Goal: Information Seeking & Learning: Check status

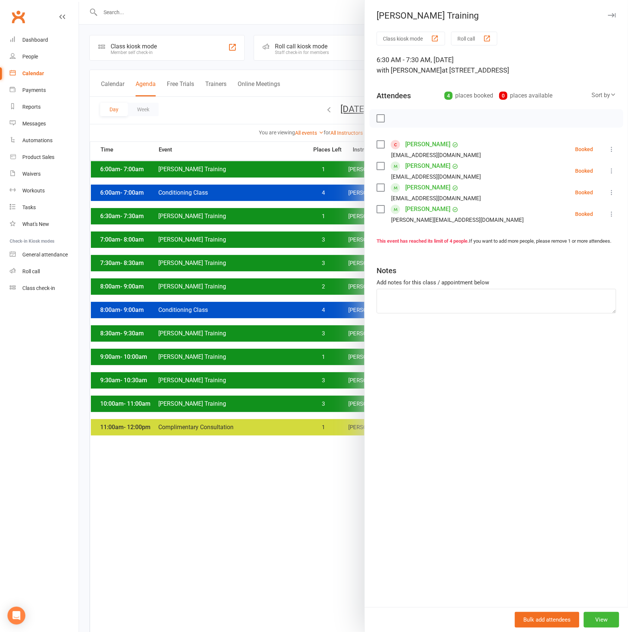
click at [306, 171] on div at bounding box center [353, 316] width 549 height 632
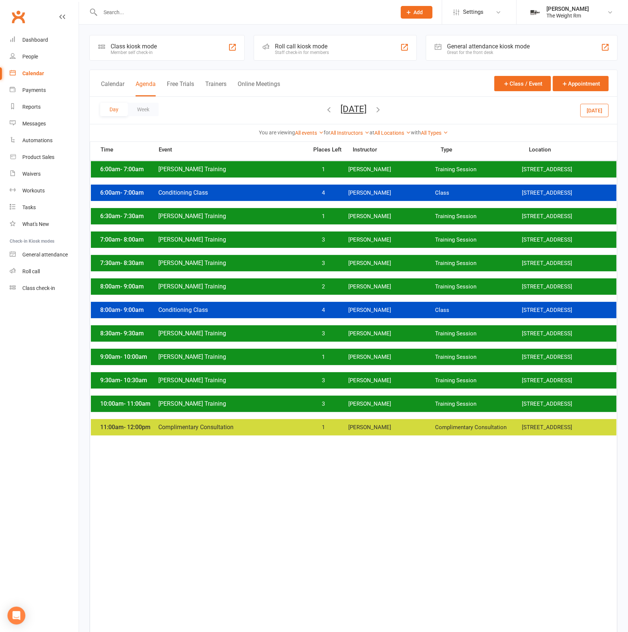
click at [306, 171] on div "6:00am - 7:00am Clayton Training 1 Clayton Moore Training Session 2531 W. 237th…" at bounding box center [353, 169] width 525 height 16
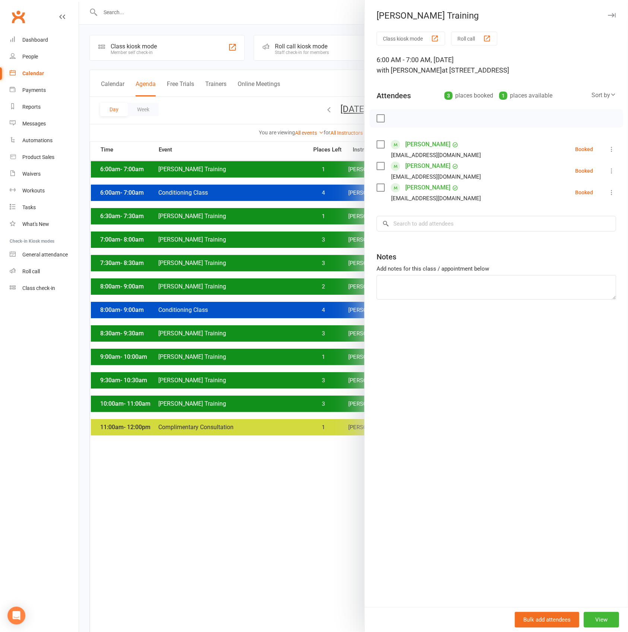
click at [306, 171] on div at bounding box center [353, 316] width 549 height 632
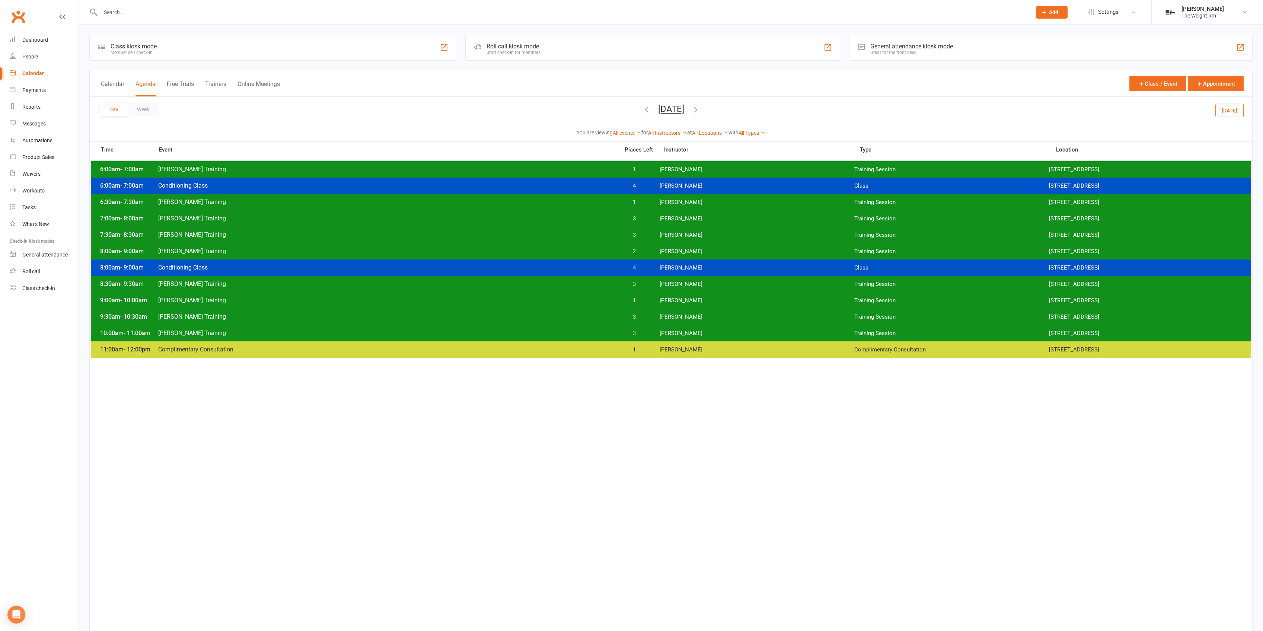
click at [627, 112] on button "Today" at bounding box center [1230, 110] width 28 height 13
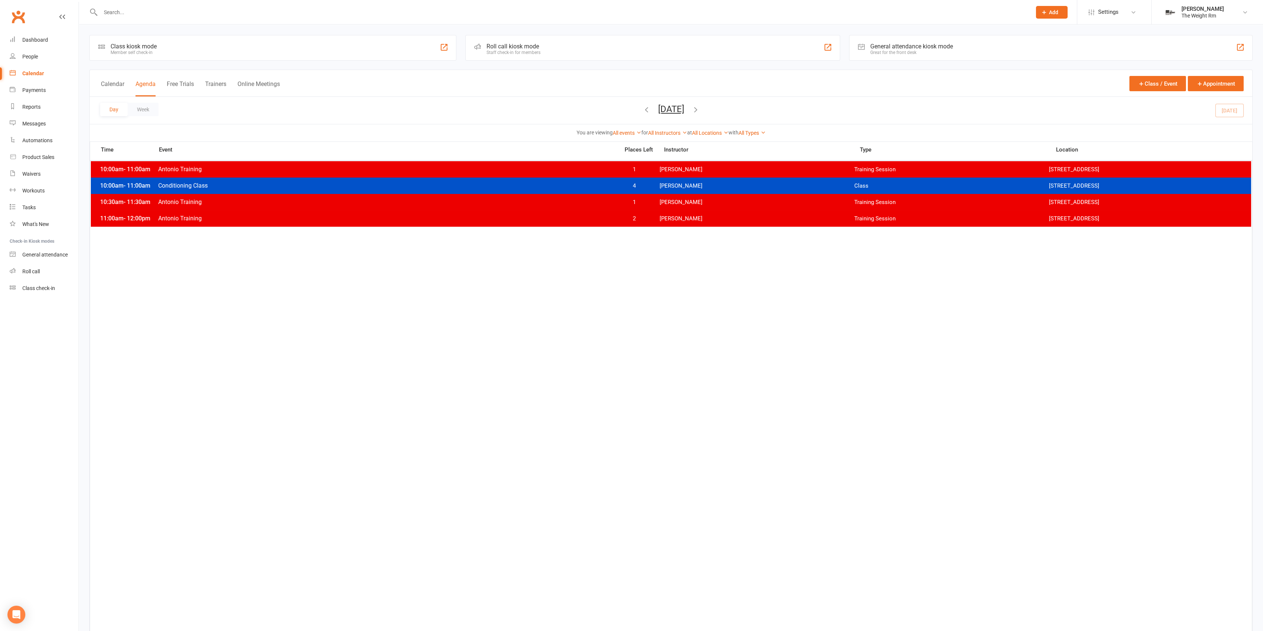
drag, startPoint x: 727, startPoint y: 113, endPoint x: 722, endPoint y: 122, distance: 10.5
click at [627, 112] on icon "button" at bounding box center [696, 109] width 8 height 8
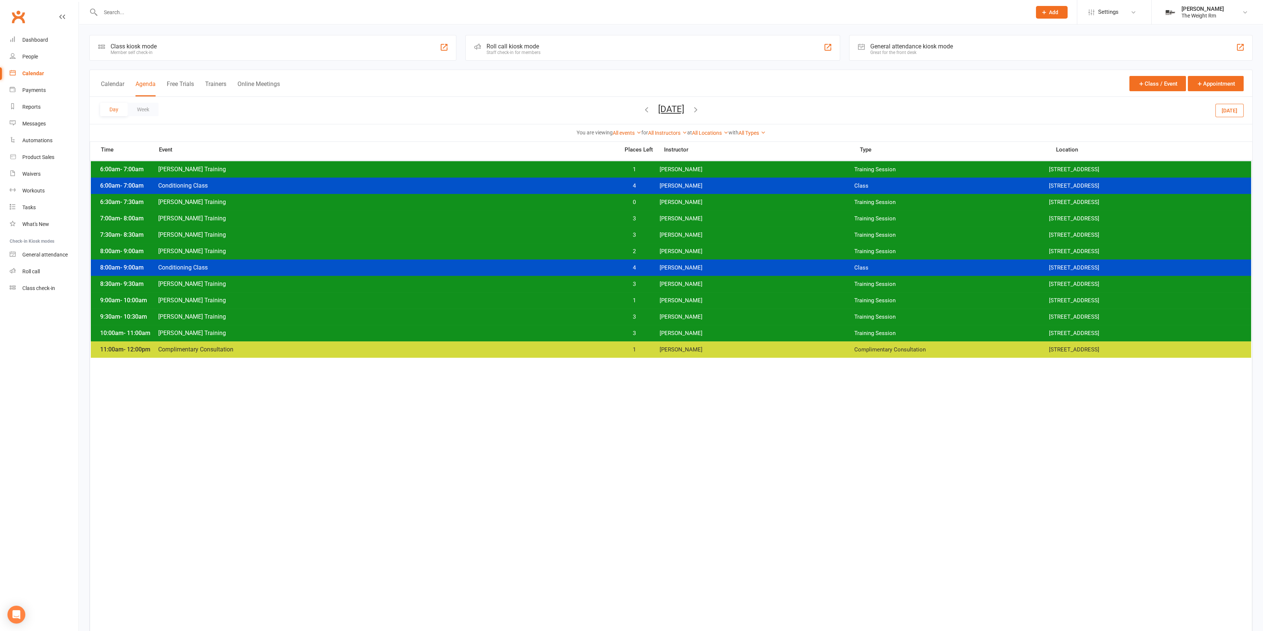
click at [627, 167] on span "Clayton Moore" at bounding box center [757, 169] width 195 height 7
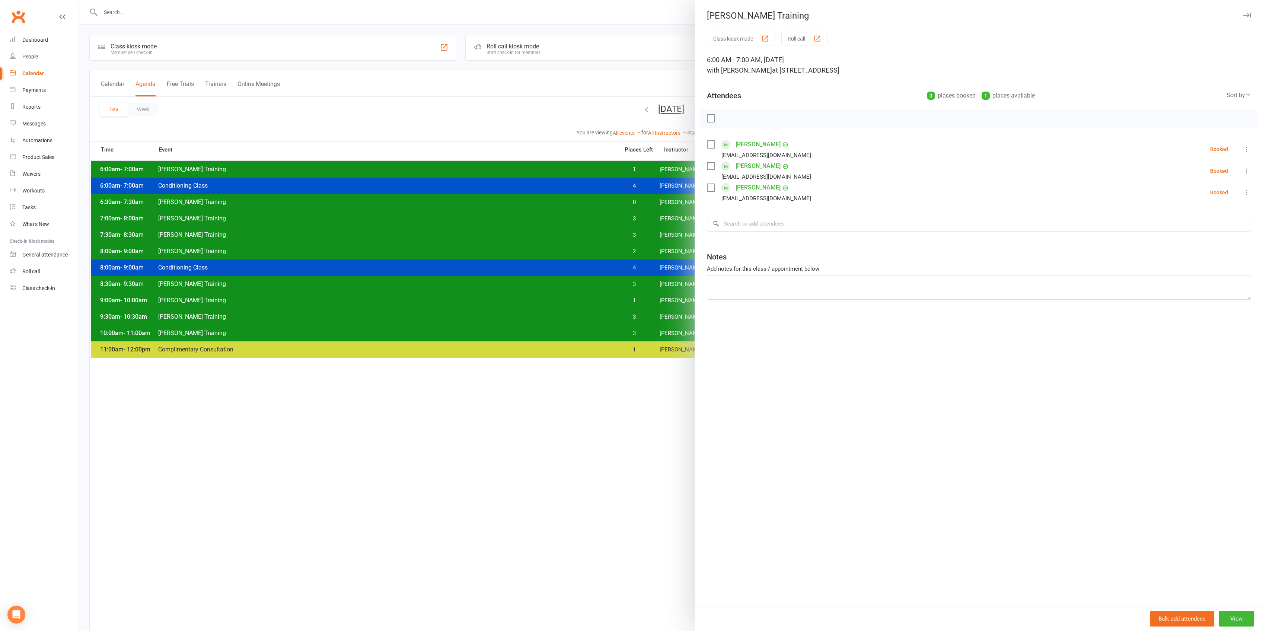
click at [627, 172] on div at bounding box center [671, 315] width 1185 height 631
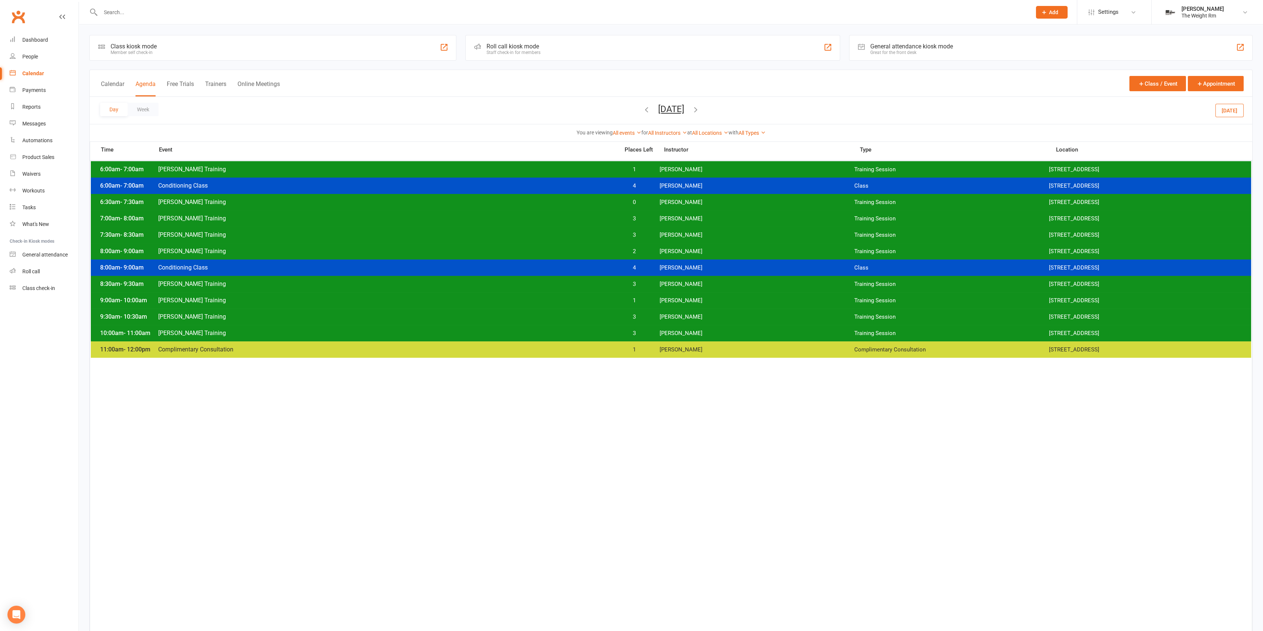
click at [627, 204] on span "0" at bounding box center [634, 202] width 39 height 7
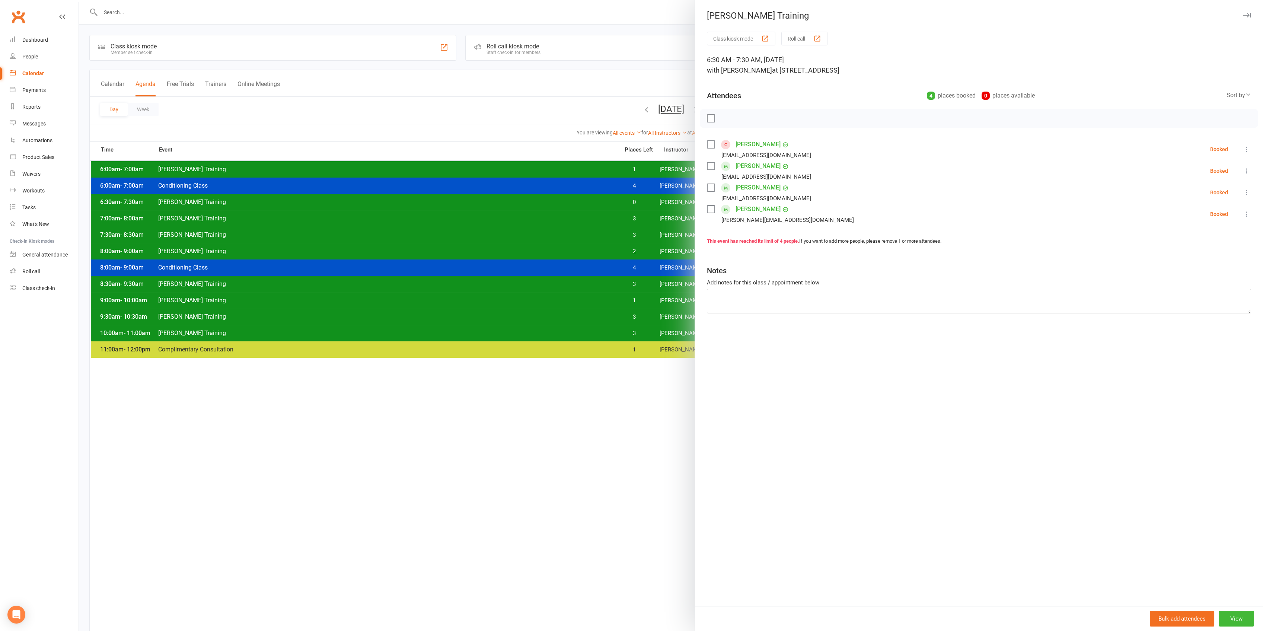
click at [627, 142] on link "[PERSON_NAME]" at bounding box center [758, 145] width 45 height 12
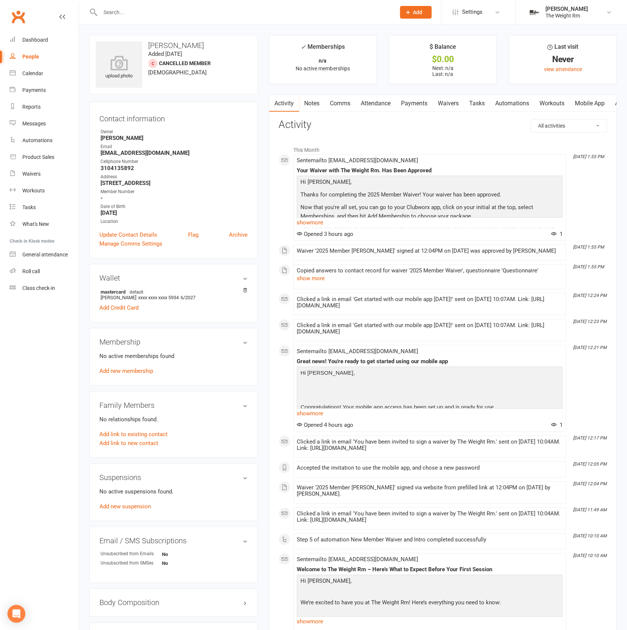
click at [452, 105] on link "Waivers" at bounding box center [448, 103] width 31 height 17
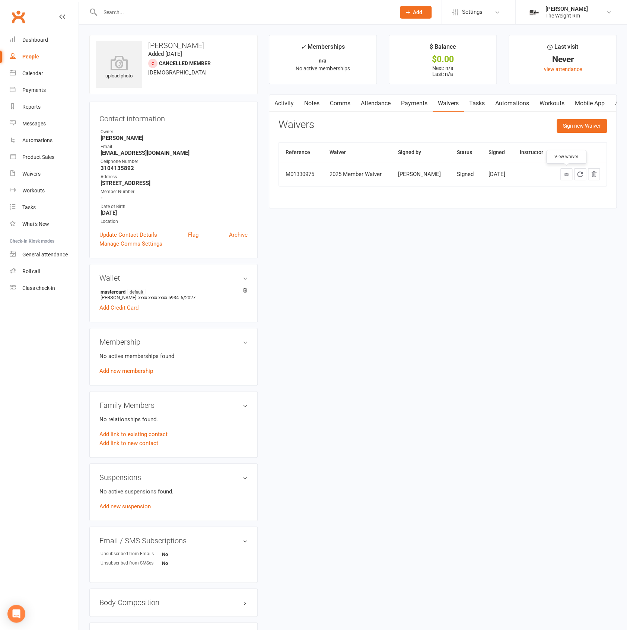
click at [569, 175] on link at bounding box center [566, 174] width 12 height 12
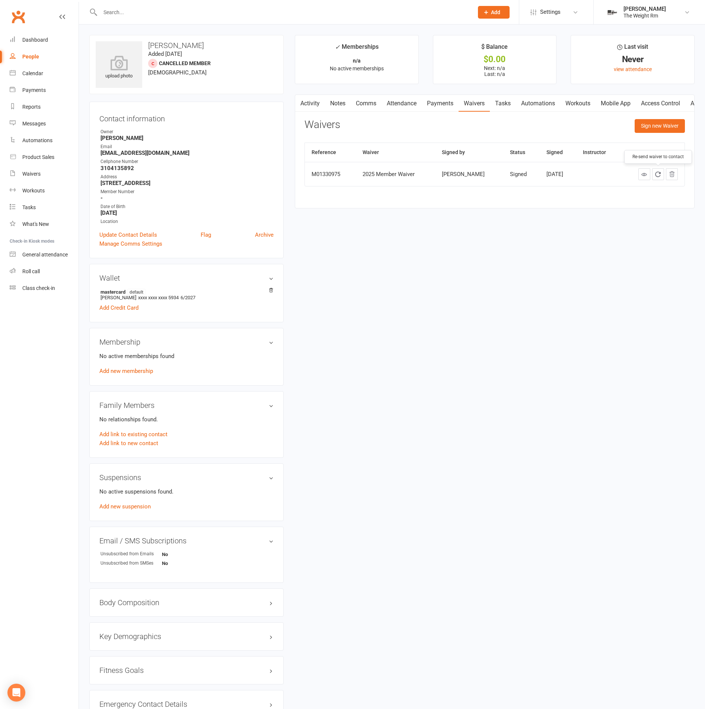
click at [627, 174] on icon at bounding box center [645, 175] width 6 height 6
click at [38, 68] on link "Calendar" at bounding box center [44, 73] width 69 height 17
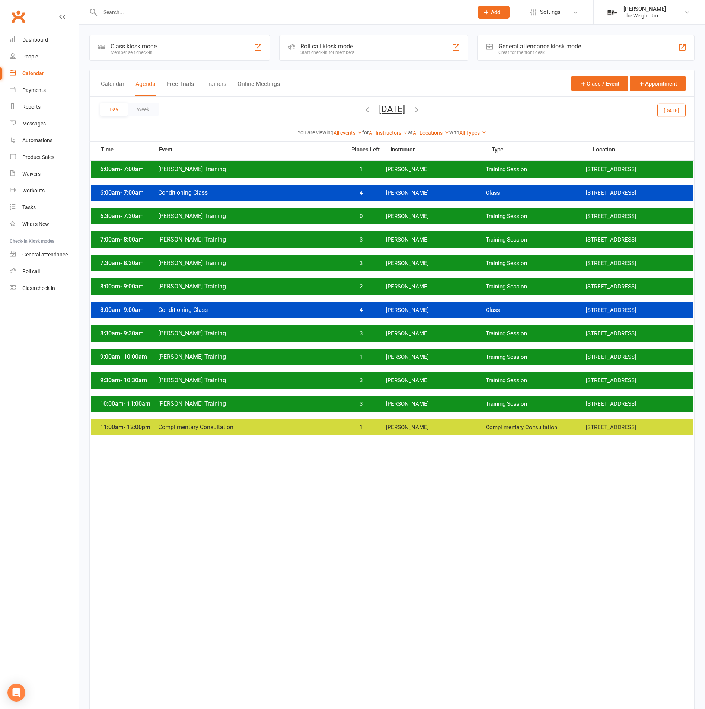
click at [411, 161] on div "6:00am - 7:00am Clayton Training 1 Clayton Moore Training Session 2531 W. 237th…" at bounding box center [392, 169] width 602 height 16
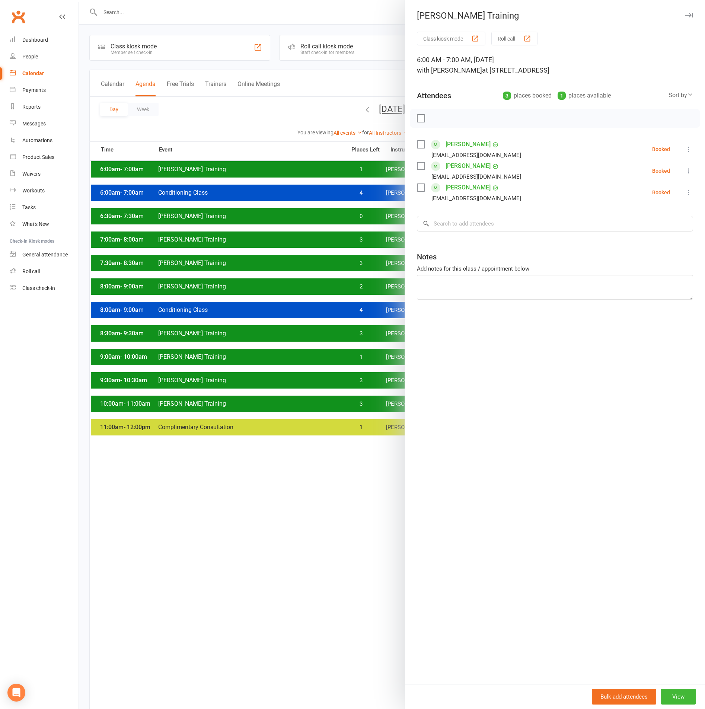
click at [350, 174] on div at bounding box center [392, 354] width 626 height 709
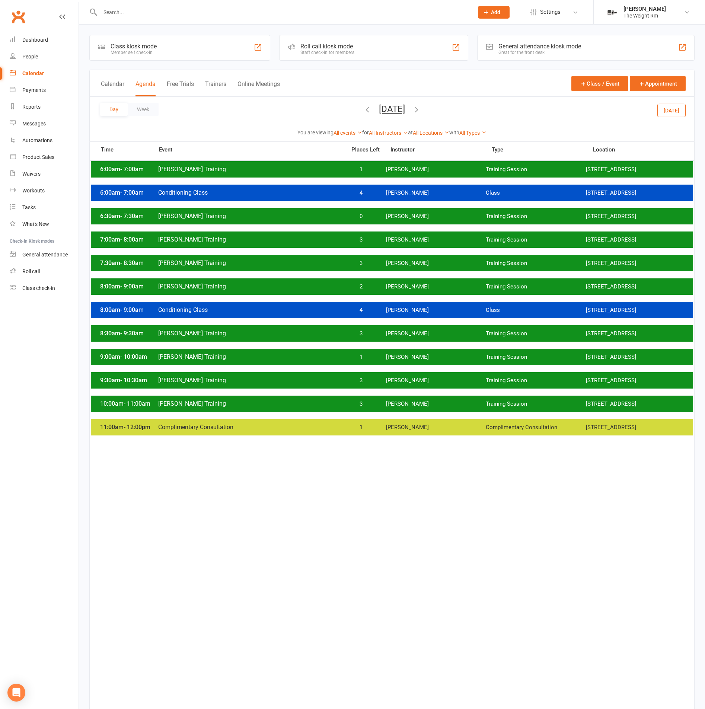
click at [627, 115] on button "Today" at bounding box center [672, 110] width 28 height 13
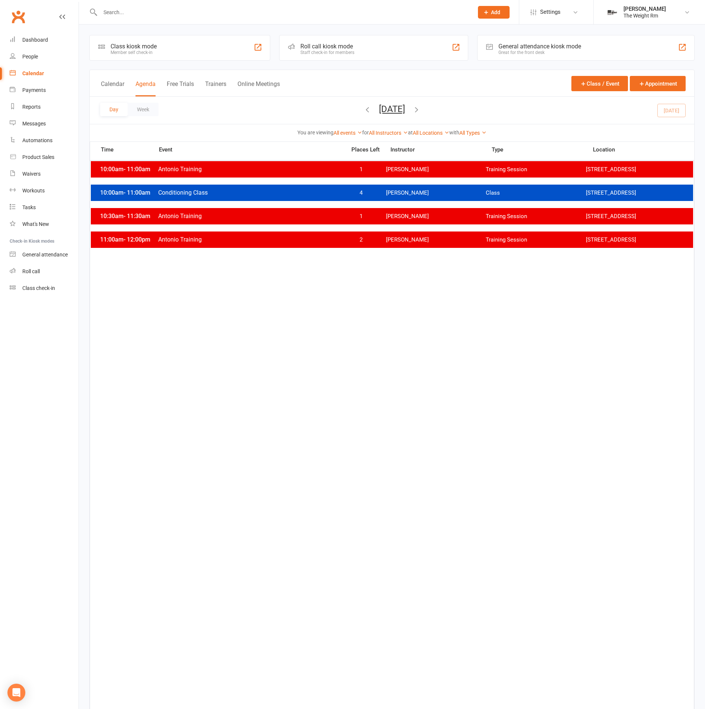
click at [421, 114] on button "button" at bounding box center [417, 110] width 8 height 13
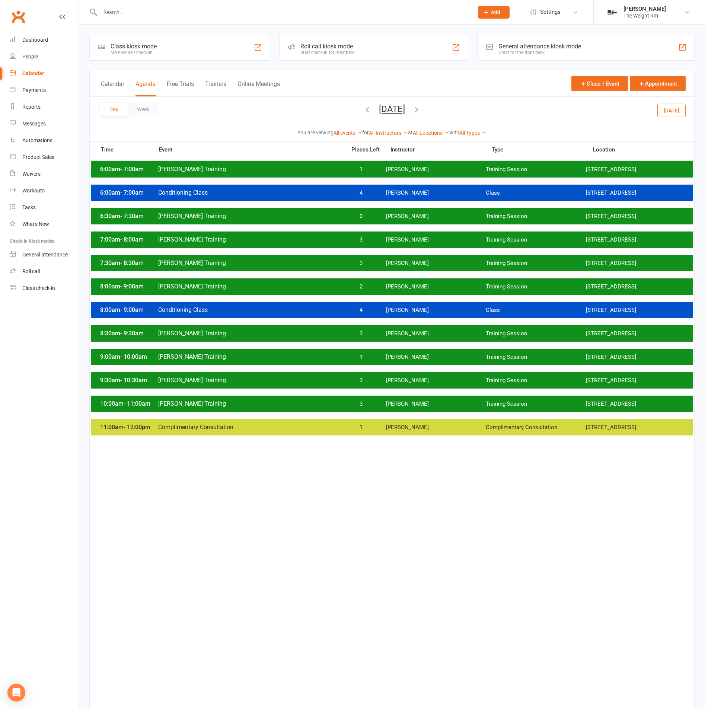
click at [426, 173] on span "Clayton Moore" at bounding box center [436, 169] width 100 height 7
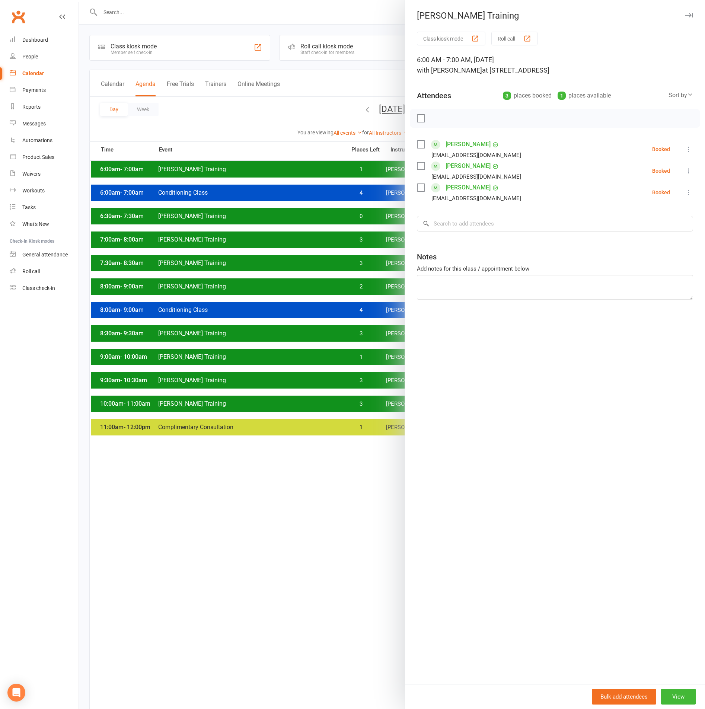
click at [369, 174] on div at bounding box center [392, 354] width 626 height 709
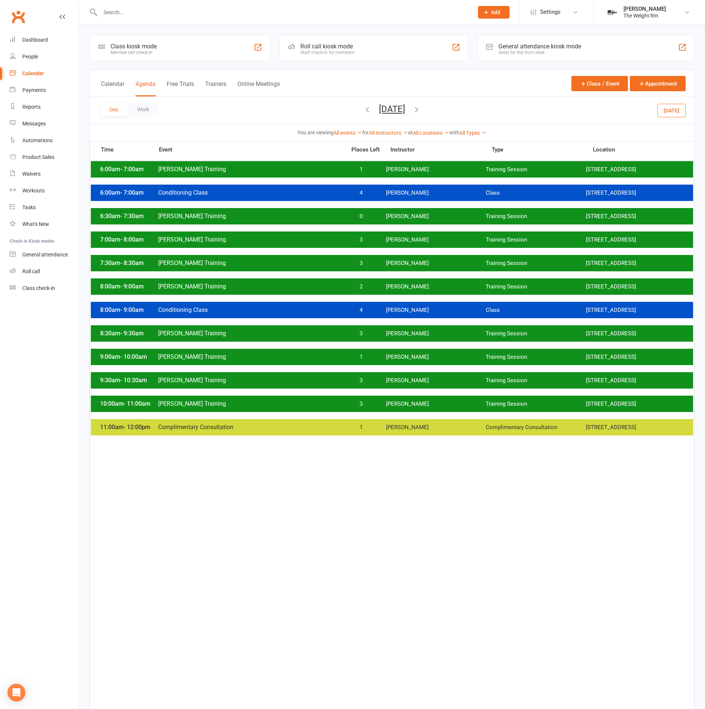
click at [372, 220] on span "0" at bounding box center [360, 216] width 39 height 7
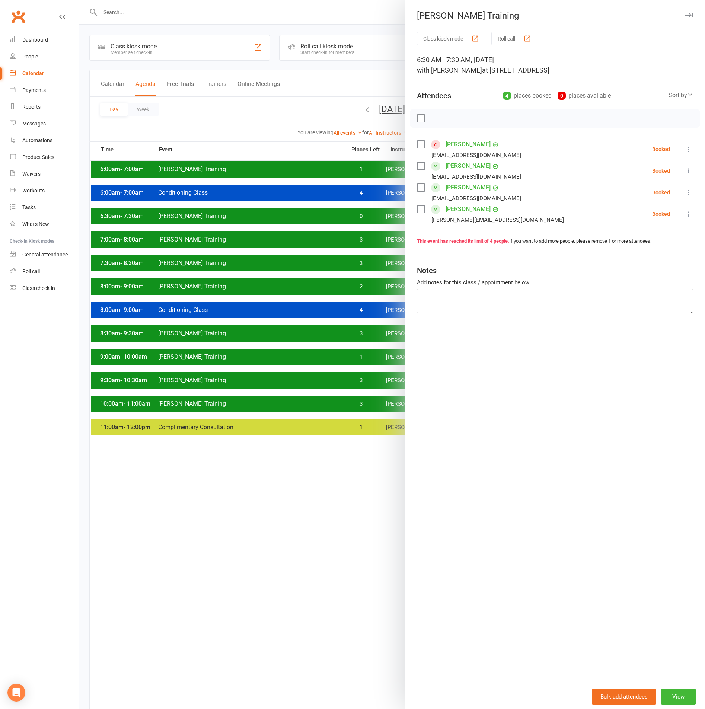
click at [367, 222] on div at bounding box center [392, 354] width 626 height 709
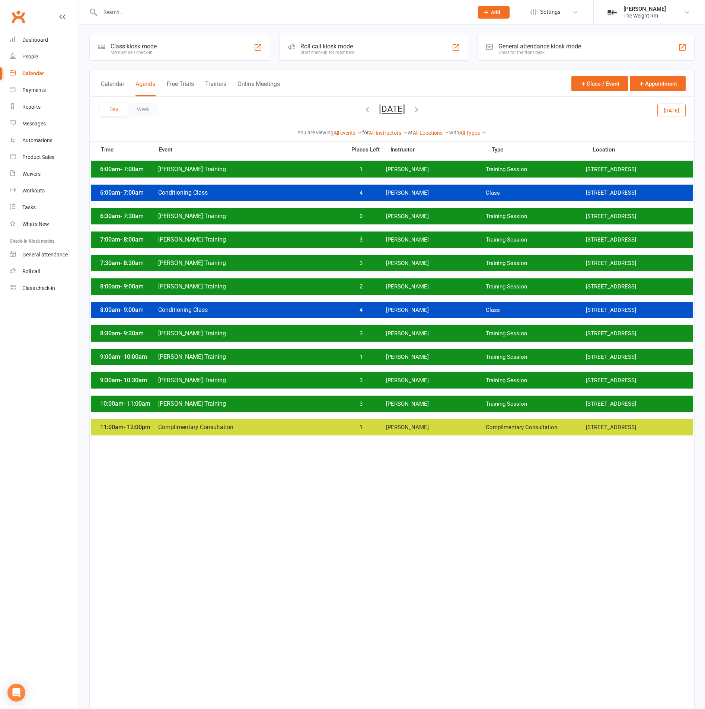
click at [369, 244] on span "3" at bounding box center [360, 239] width 39 height 7
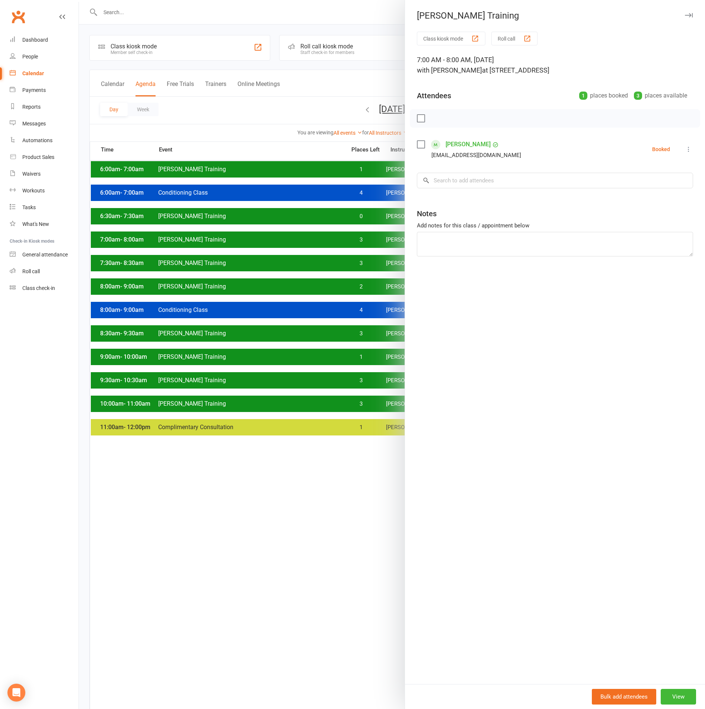
click at [369, 247] on div at bounding box center [392, 354] width 626 height 709
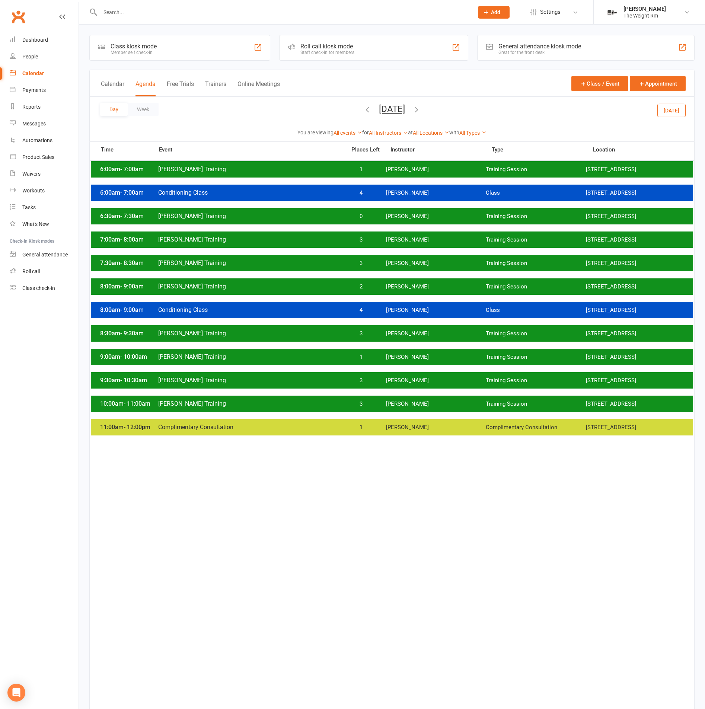
click at [371, 264] on div "7:30am - 8:30am Clayton Training 3 Clayton Moore Training Session 2531 W. 237th…" at bounding box center [392, 263] width 602 height 16
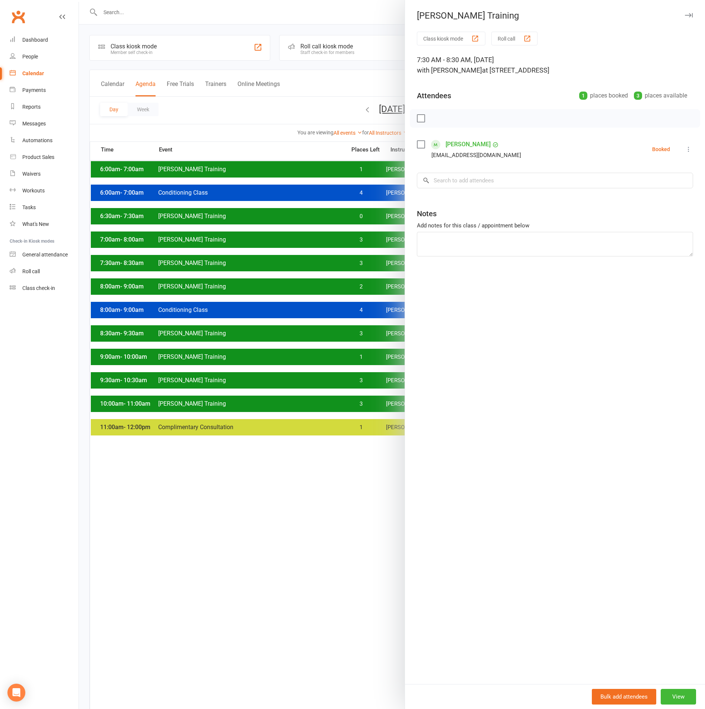
click at [371, 264] on div at bounding box center [392, 354] width 626 height 709
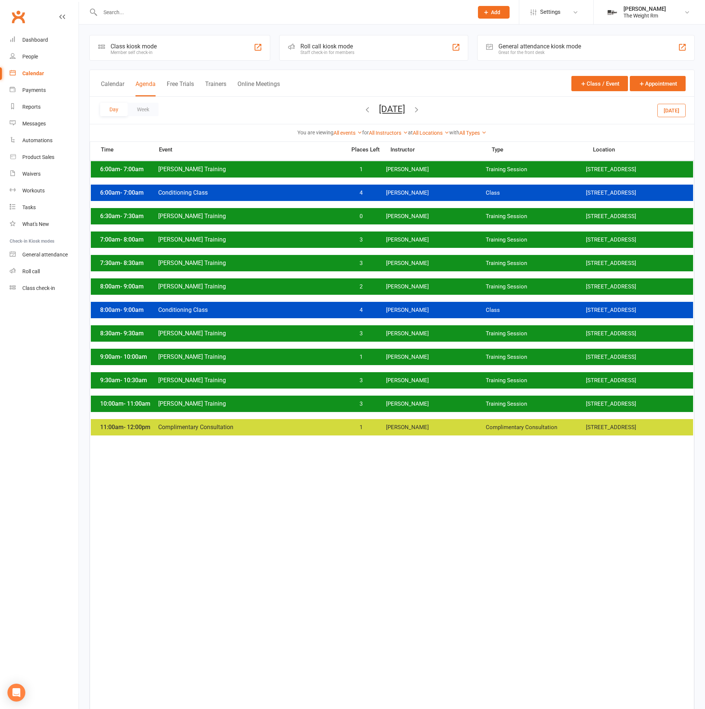
click at [385, 295] on div "8:00am - 9:00am Clayton Training 2 Clayton Moore Training Session 2531 W. 237th…" at bounding box center [392, 287] width 602 height 16
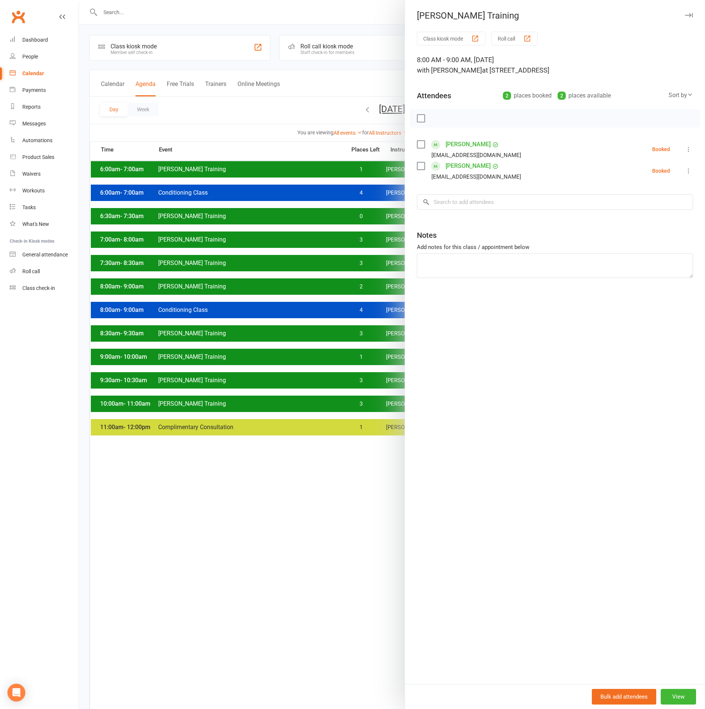
drag, startPoint x: 345, startPoint y: 122, endPoint x: 349, endPoint y: 123, distance: 3.9
click at [346, 122] on div at bounding box center [392, 354] width 626 height 709
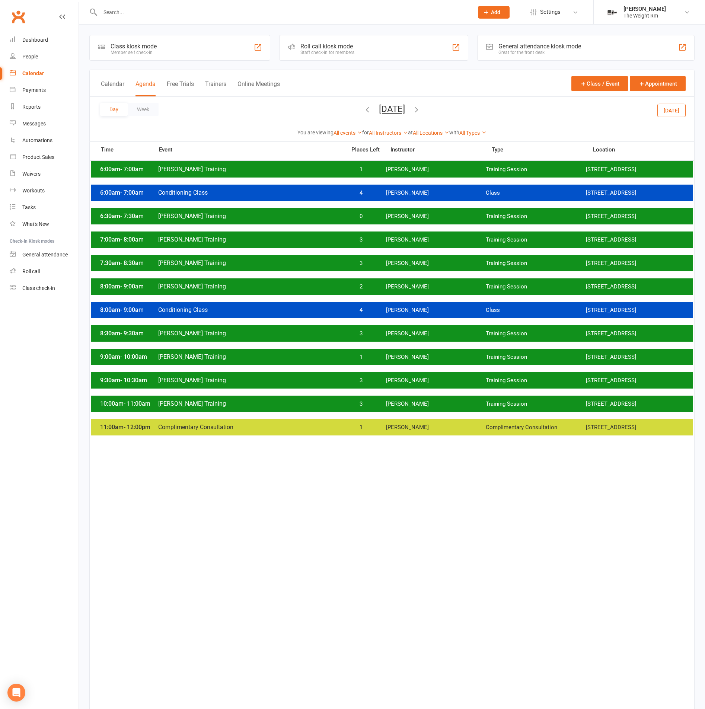
click at [379, 111] on button "Monday, Aug 18, 2025" at bounding box center [392, 109] width 26 height 10
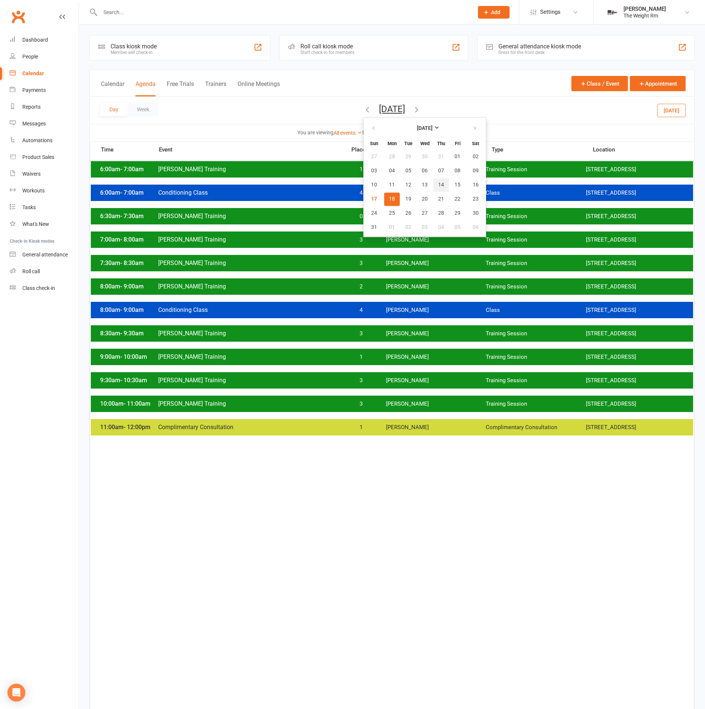
click at [433, 188] on button "14" at bounding box center [441, 184] width 16 height 13
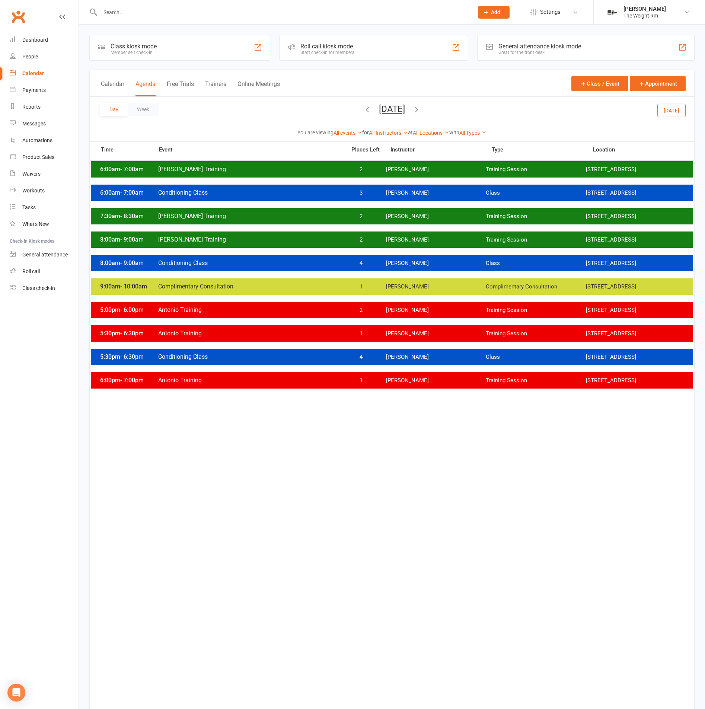
click at [390, 248] on div "8:00am - 9:00am Clayton Training 2 Clayton Moore Training Session 2531 W. 237th…" at bounding box center [392, 240] width 602 height 16
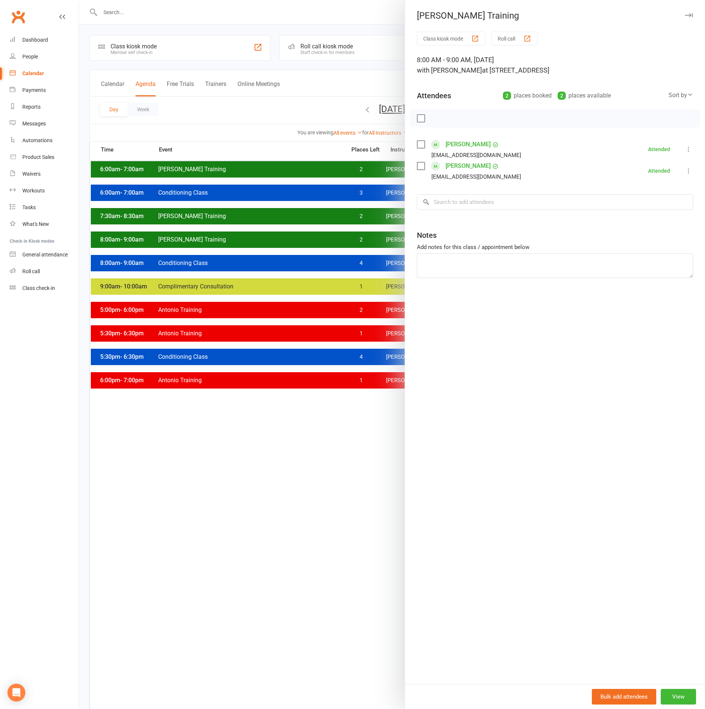
click at [356, 245] on div at bounding box center [392, 354] width 626 height 709
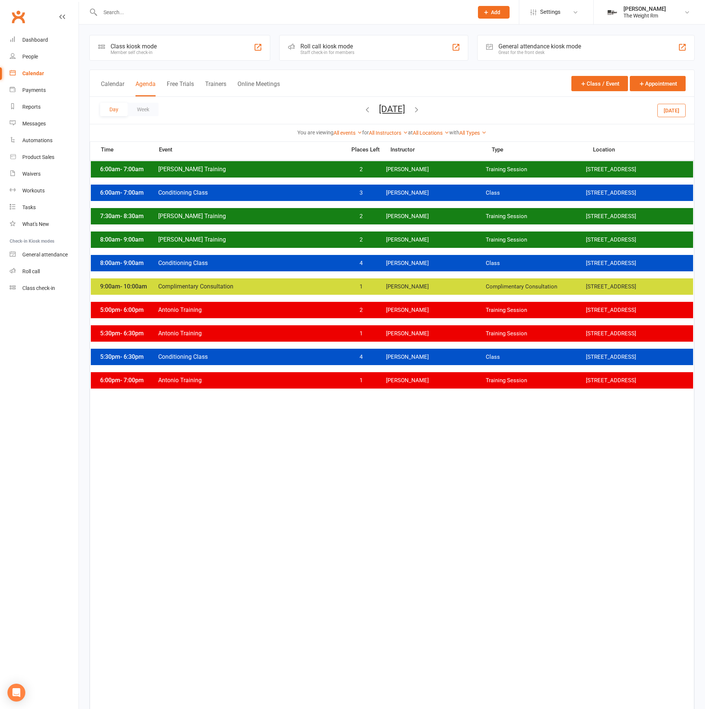
click at [627, 106] on button "Today" at bounding box center [672, 110] width 28 height 13
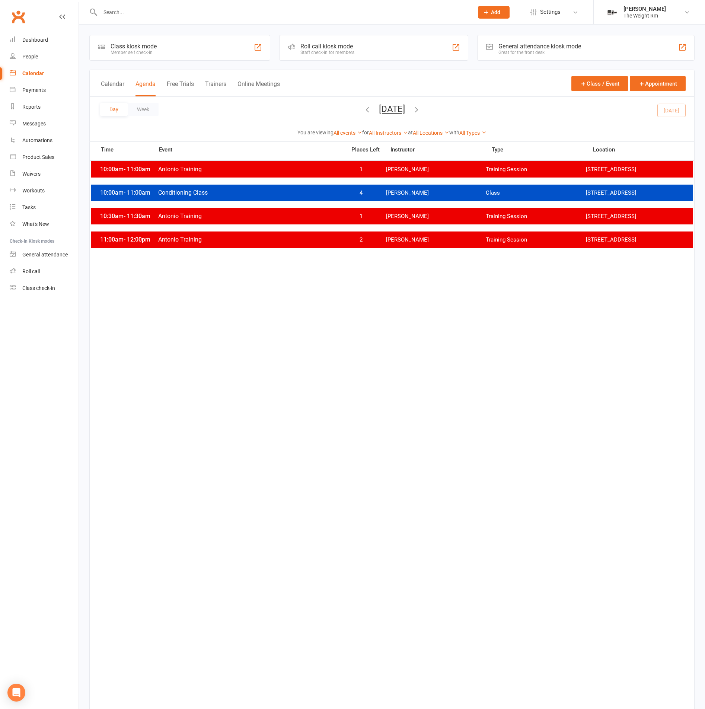
click at [421, 110] on icon "button" at bounding box center [417, 109] width 8 height 8
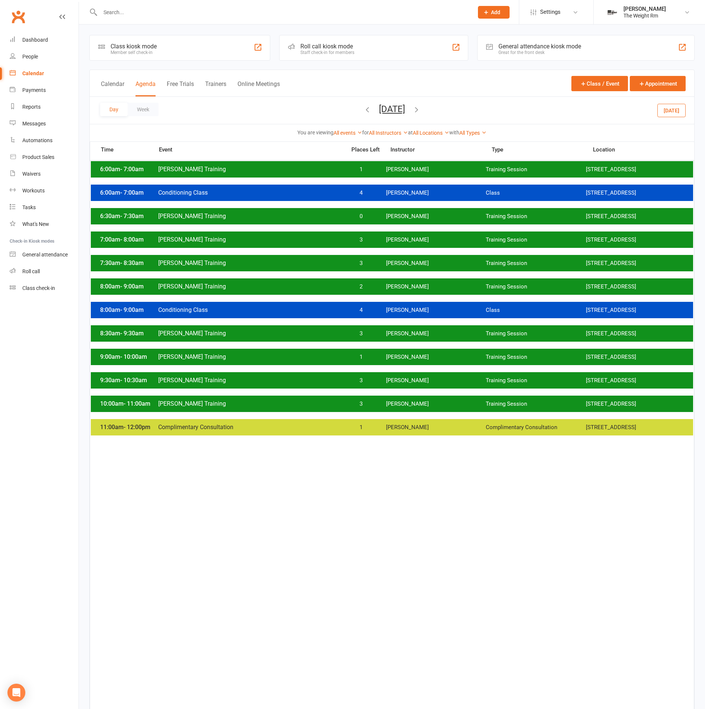
click at [403, 266] on div "7:30am - 8:30am Clayton Training 3 Clayton Moore Training Session 2531 W. 237th…" at bounding box center [392, 263] width 602 height 16
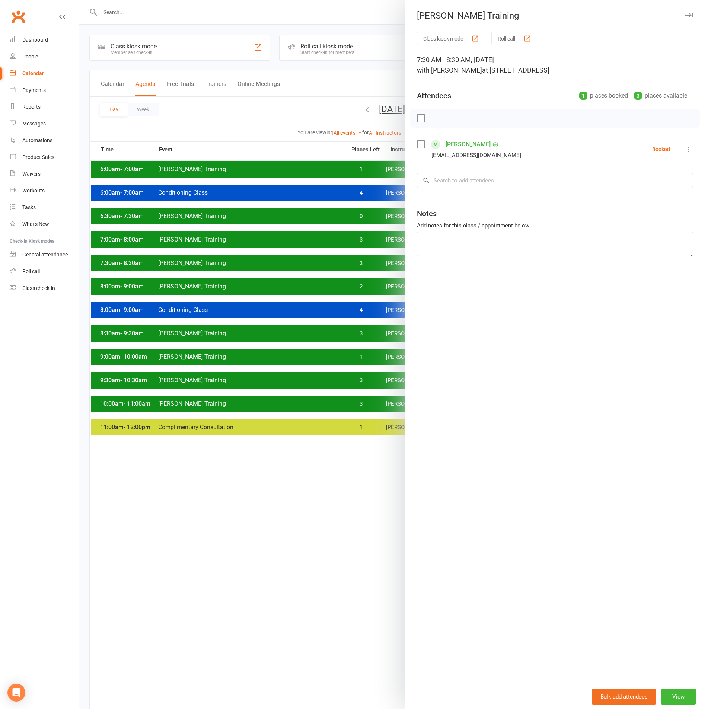
click at [362, 266] on div at bounding box center [392, 354] width 626 height 709
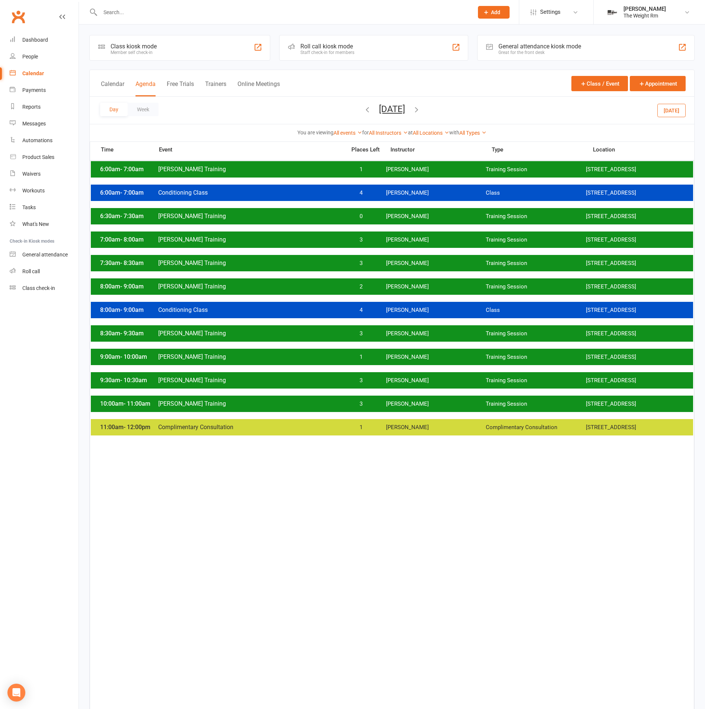
click at [369, 284] on div "8:00am - 9:00am Clayton Training 2 Clayton Moore Training Session 2531 W. 237th…" at bounding box center [392, 287] width 602 height 16
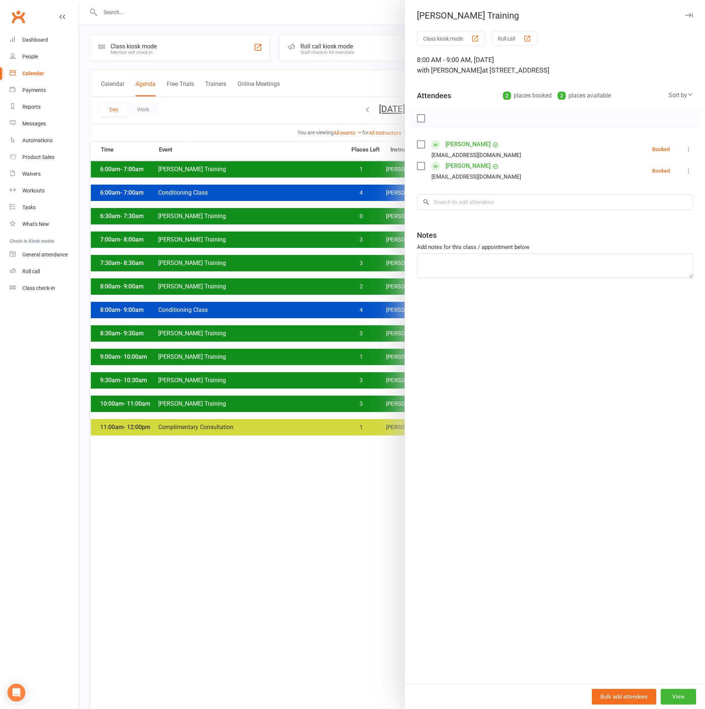
click at [369, 284] on div at bounding box center [392, 354] width 626 height 709
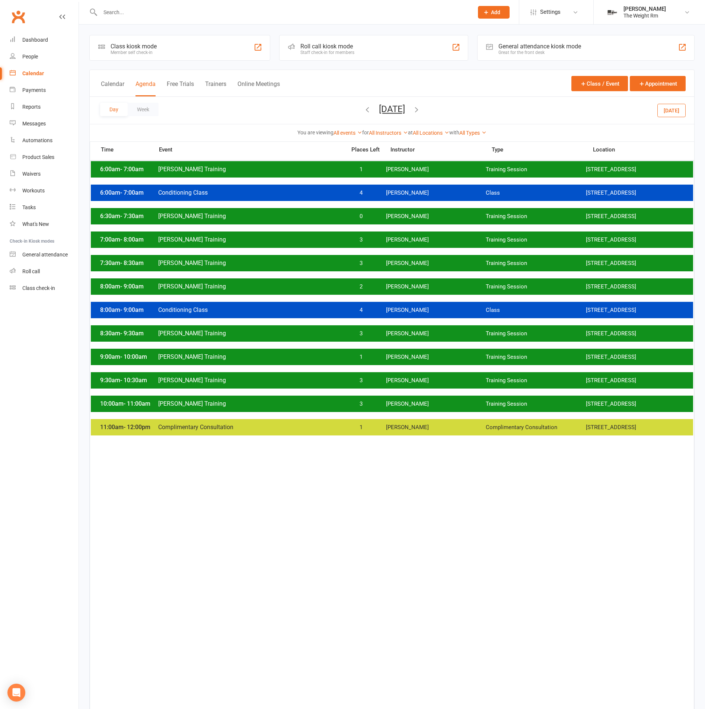
click at [381, 337] on div "8:30am - 9:30am Clayton Training 3 Clayton Moore Training Session 2531 W. 237th…" at bounding box center [392, 333] width 602 height 16
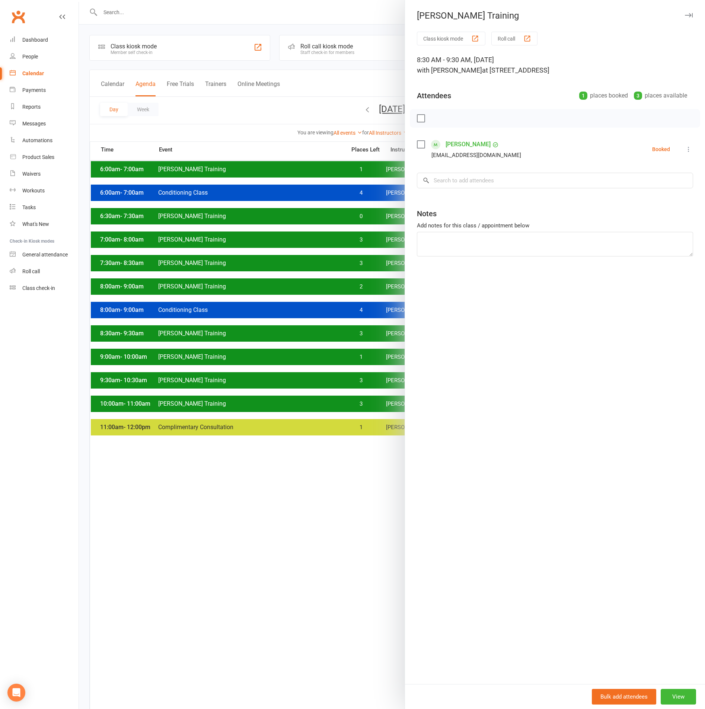
click at [365, 332] on div at bounding box center [392, 354] width 626 height 709
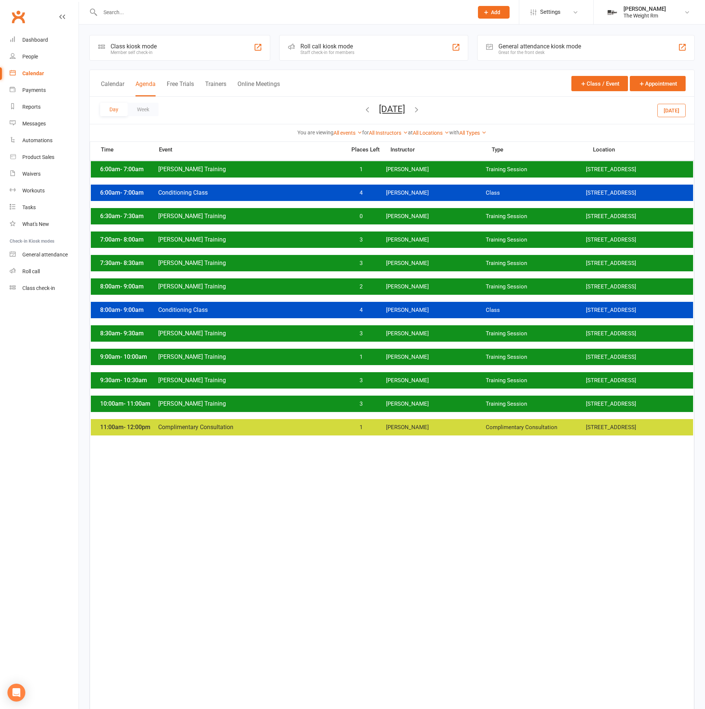
click at [384, 362] on div "9:00am - 10:00am Clayton Training 1 Clayton Moore Training Session 2531 W. 237t…" at bounding box center [392, 357] width 602 height 16
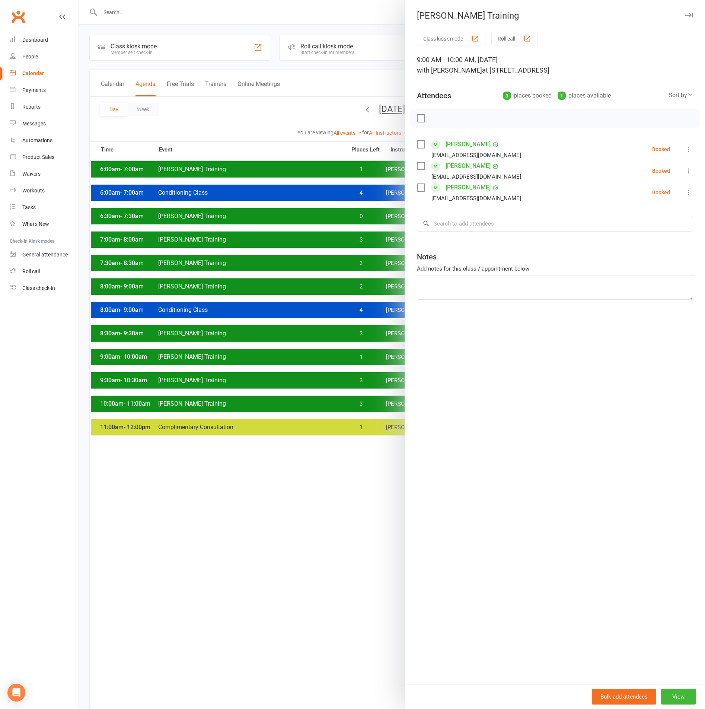
click at [359, 349] on div at bounding box center [392, 354] width 626 height 709
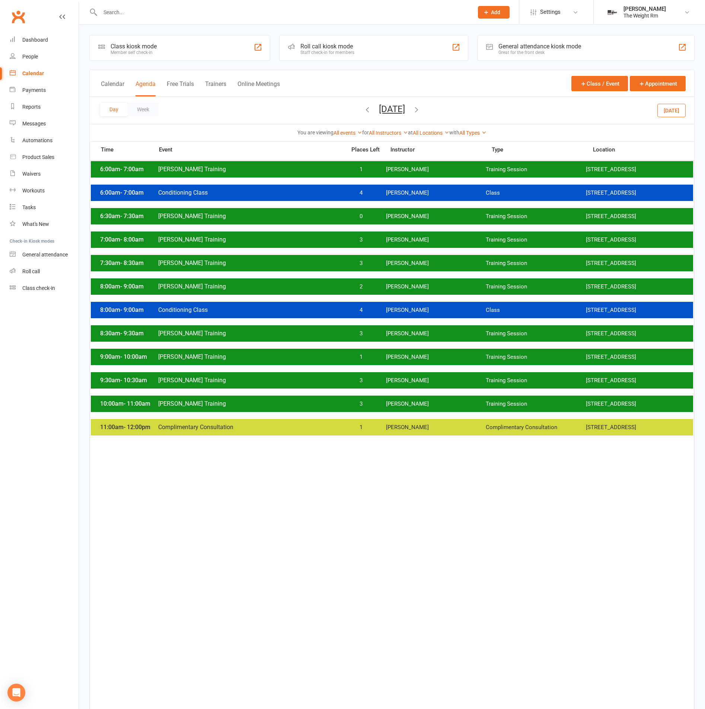
click at [369, 361] on span "1" at bounding box center [360, 357] width 39 height 7
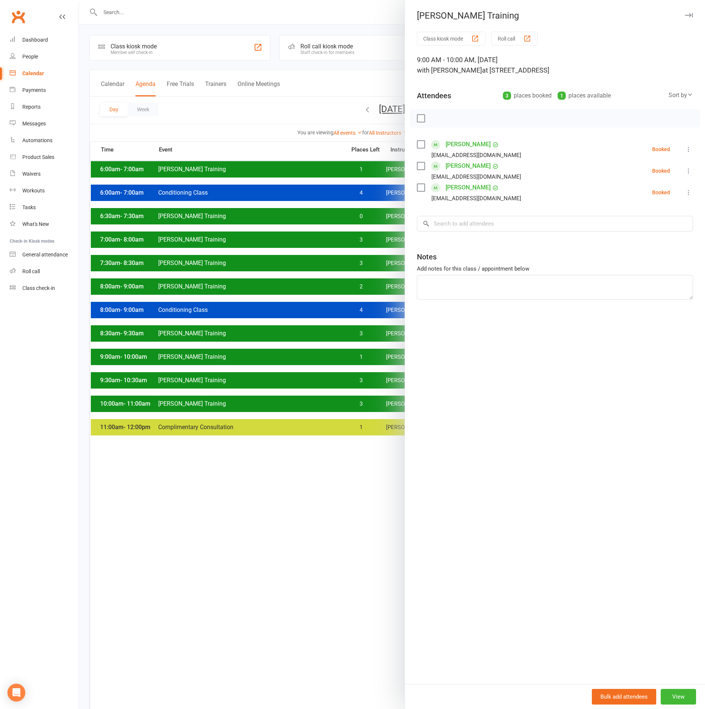
click at [366, 361] on div at bounding box center [392, 354] width 626 height 709
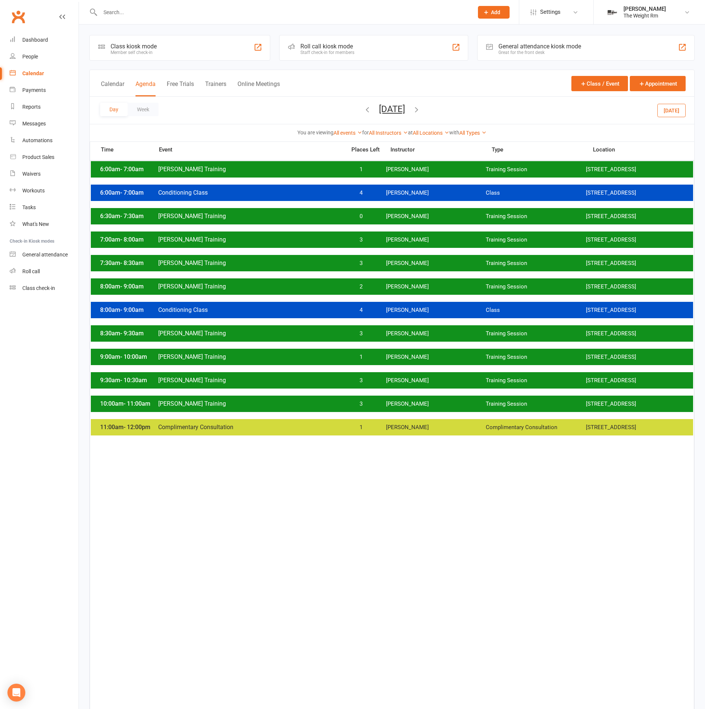
click at [376, 384] on span "3" at bounding box center [360, 380] width 39 height 7
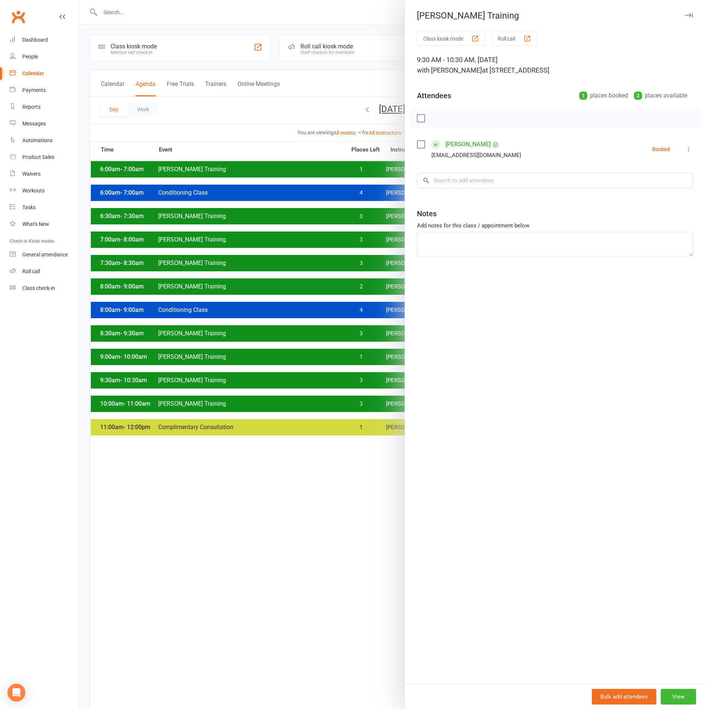
click at [369, 382] on div at bounding box center [392, 354] width 626 height 709
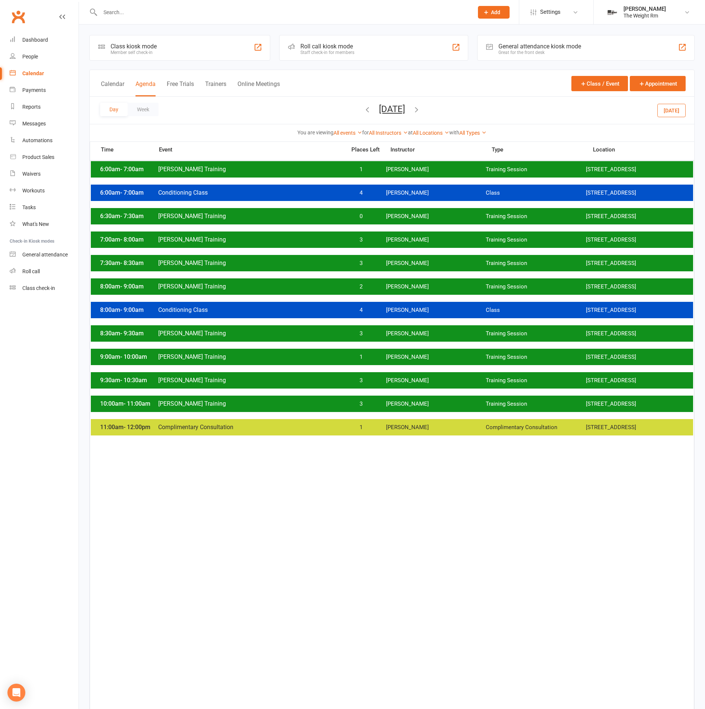
click at [374, 400] on div "10:00am - 11:00am Clayton Training 3 Clayton Moore Training Session 2531 W. 237…" at bounding box center [392, 404] width 602 height 16
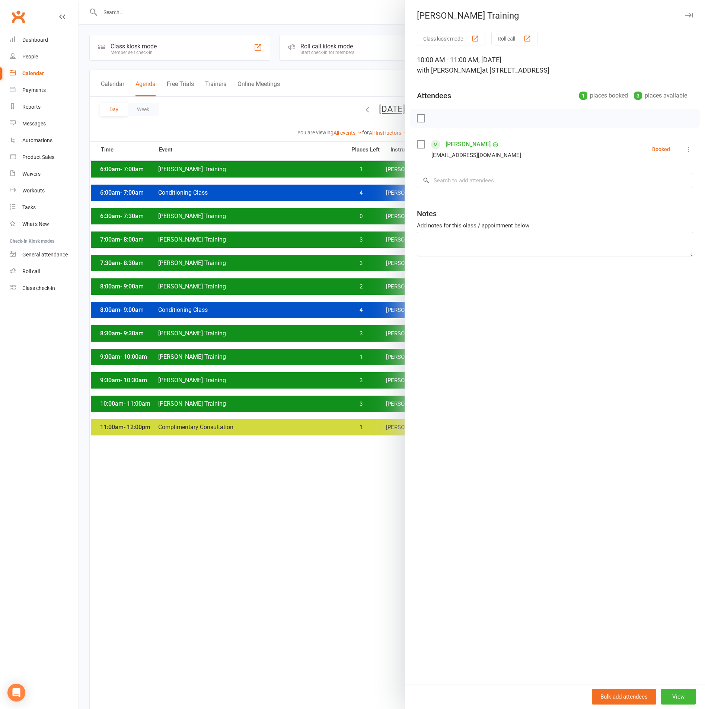
click at [374, 401] on div at bounding box center [392, 354] width 626 height 709
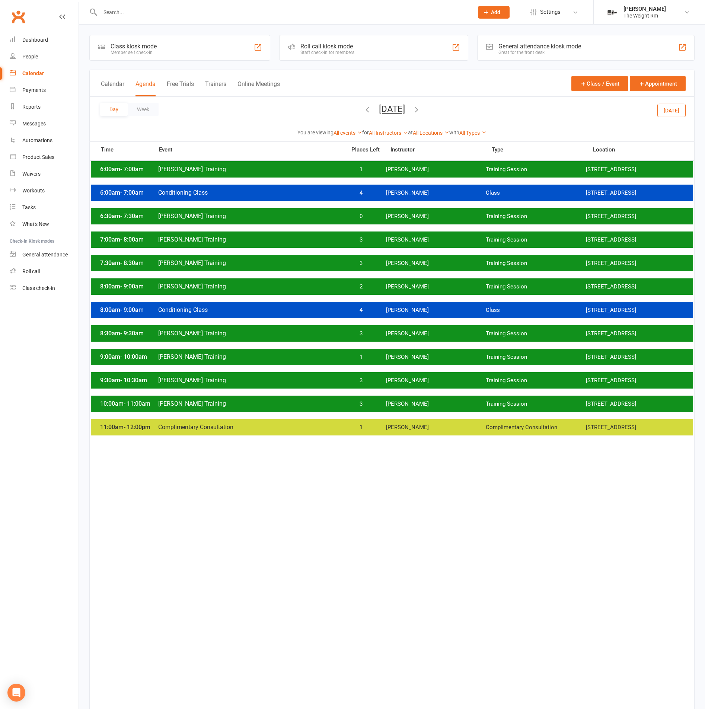
click at [378, 384] on span "3" at bounding box center [360, 380] width 39 height 7
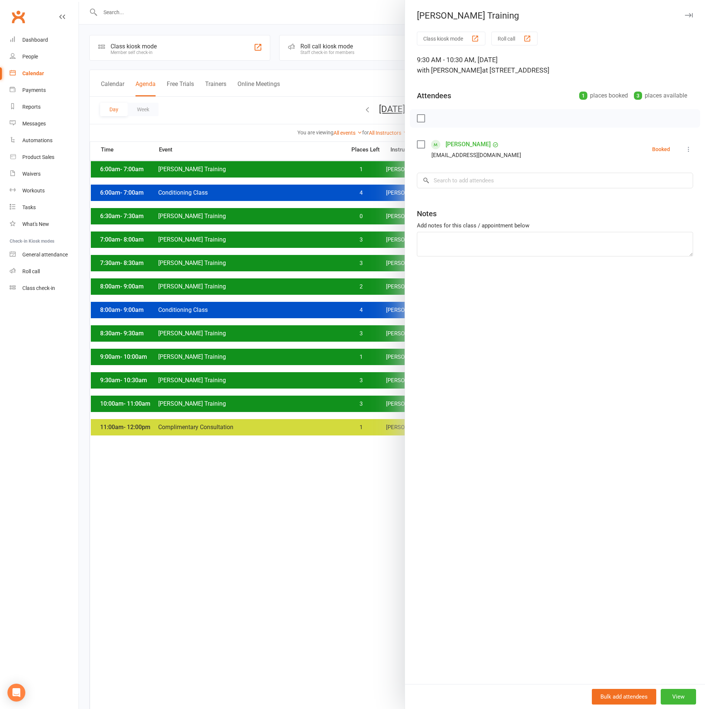
click at [373, 357] on div at bounding box center [392, 354] width 626 height 709
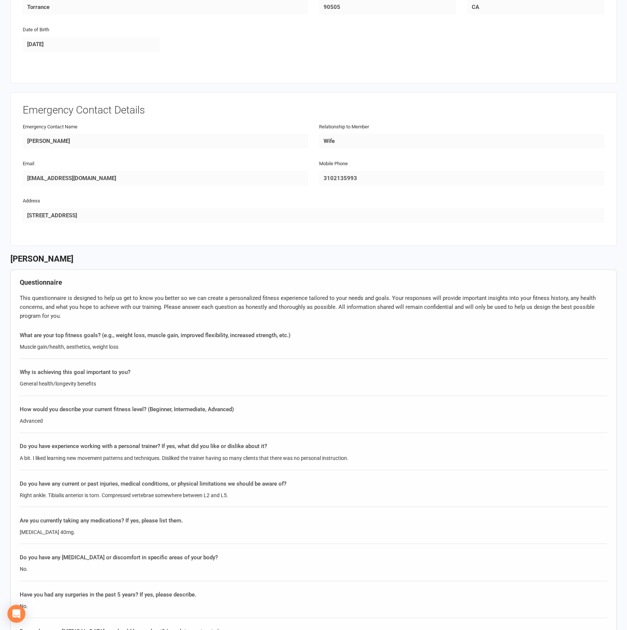
scroll to position [16, 0]
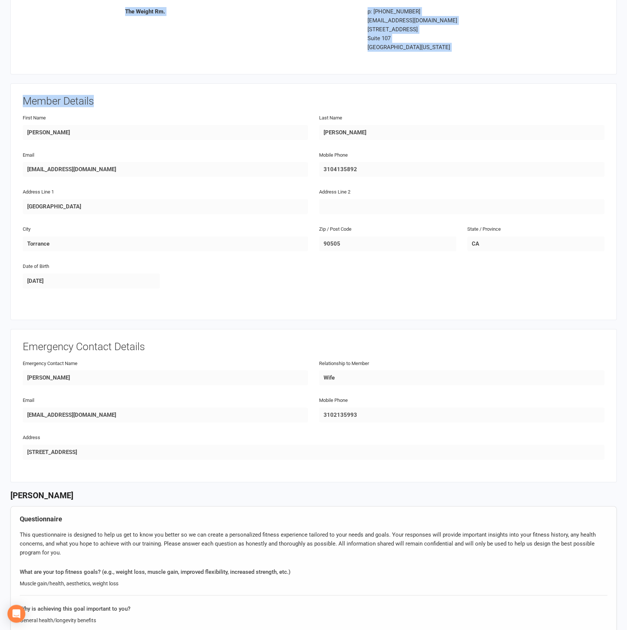
drag, startPoint x: 9, startPoint y: 23, endPoint x: 539, endPoint y: 311, distance: 604.0
copy div "The Weight Rm. p: 310-406-7938 Info@theweightrm.com 2531 W 237th St Suite 107 T…"
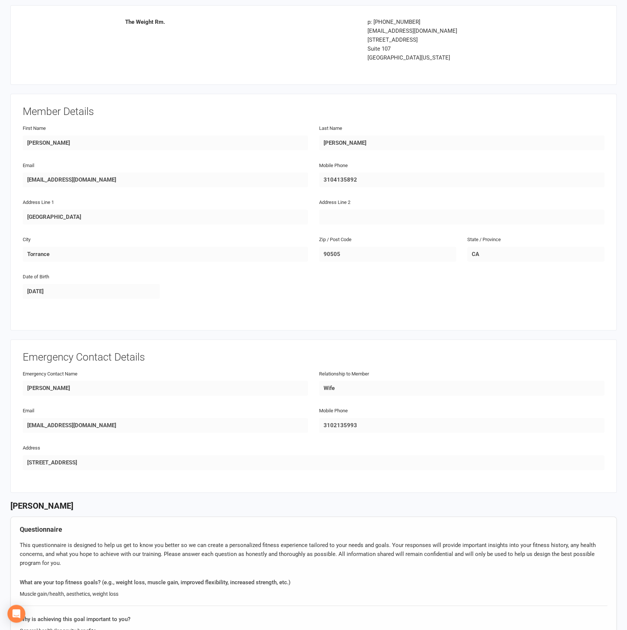
scroll to position [0, 0]
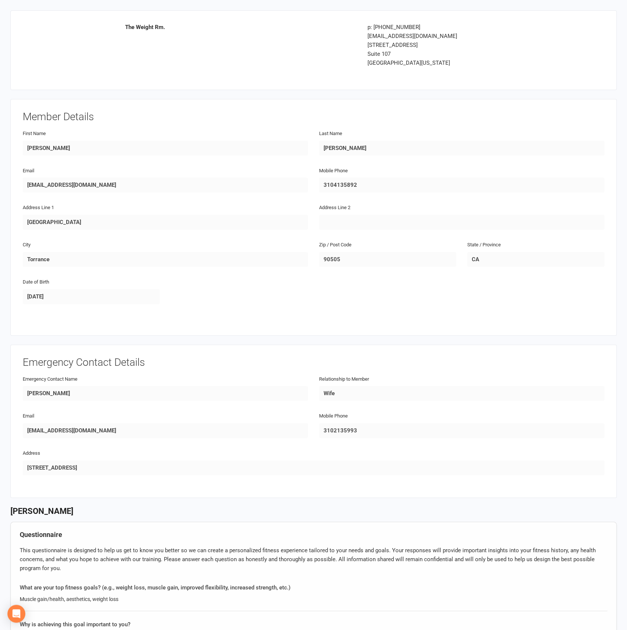
drag, startPoint x: 191, startPoint y: 166, endPoint x: 210, endPoint y: 162, distance: 19.5
click at [192, 167] on div "Email tdavis@caughtlookinginc.com" at bounding box center [165, 179] width 285 height 27
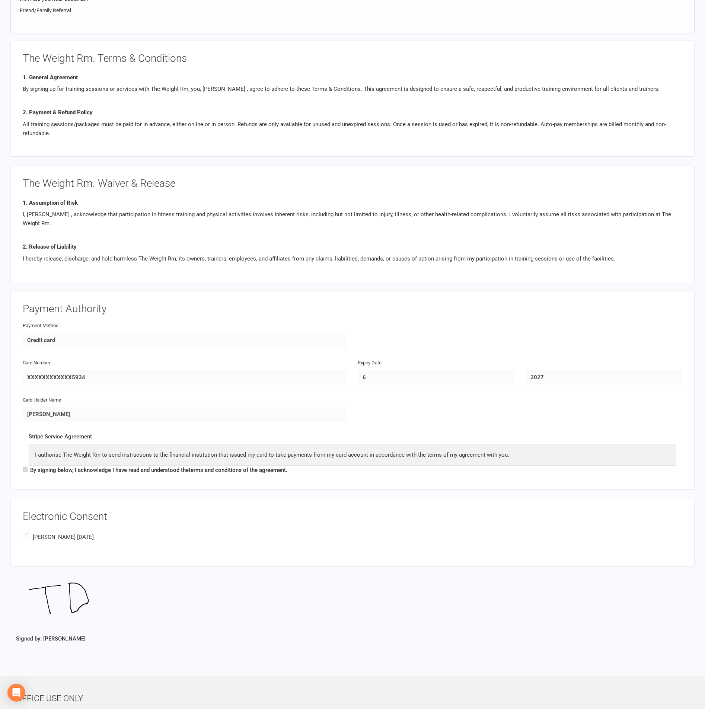
scroll to position [1061, 0]
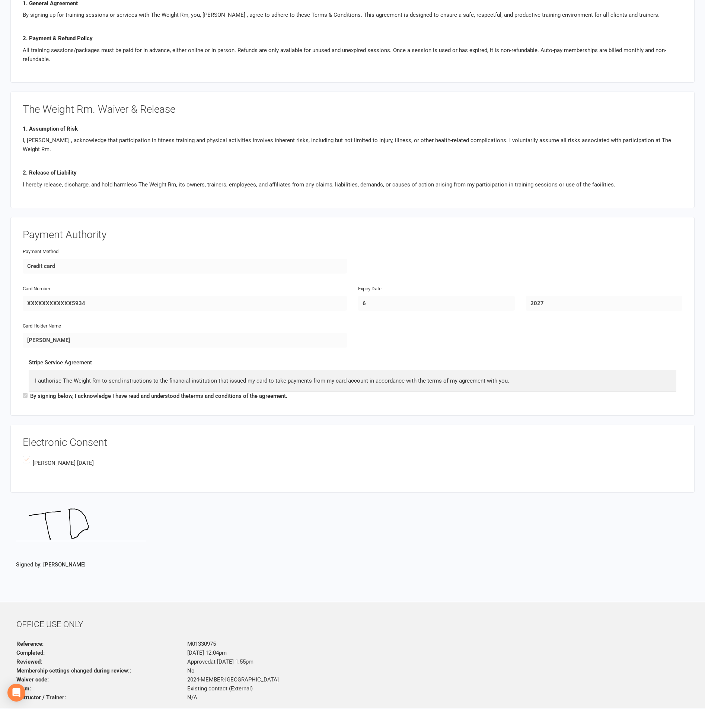
drag, startPoint x: 700, startPoint y: 5, endPoint x: 341, endPoint y: 95, distance: 370.0
click at [341, 95] on div "The Weight Rm. Waiver & Release 1. Assumption of Risk I, Tom Davis , acknowledg…" at bounding box center [352, 150] width 684 height 117
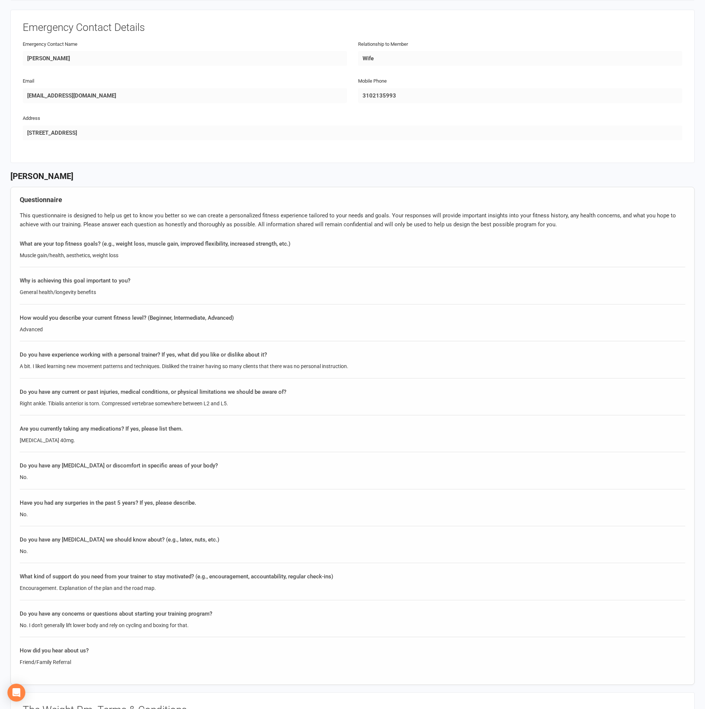
scroll to position [0, 0]
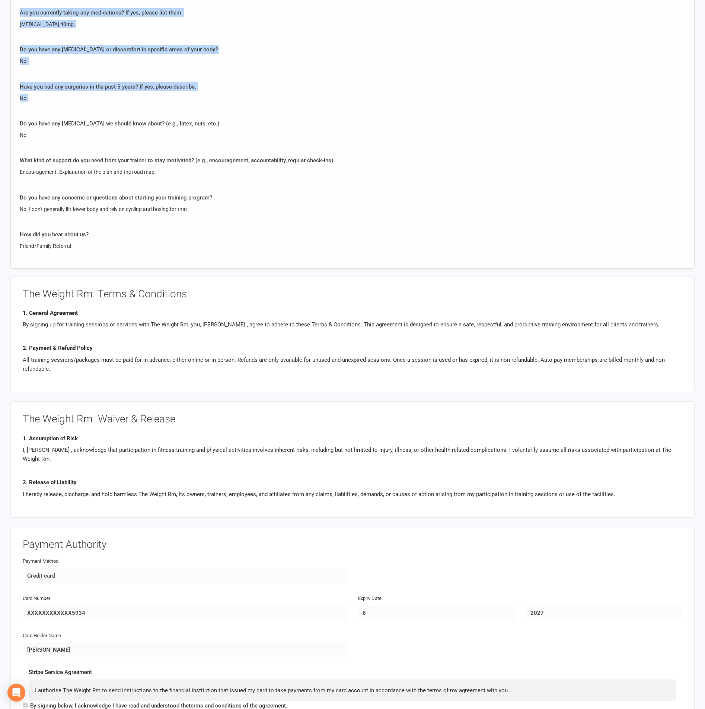
scroll to position [730, 0]
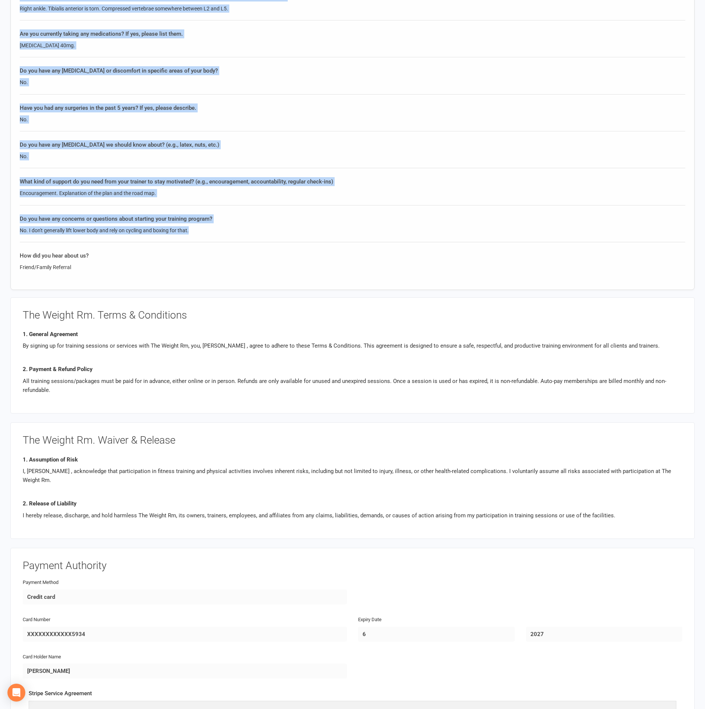
drag, startPoint x: 23, startPoint y: 117, endPoint x: 593, endPoint y: 229, distance: 581.1
click at [593, 229] on div "The Weight Rm. p: [PHONE_NUMBER] [EMAIL_ADDRESS][DOMAIN_NAME] [STREET_ADDRESS][…" at bounding box center [352, 87] width 705 height 1634
copy div "Member Details First Name Last Name Email Mobile Phone Address Line 1 Address L…"
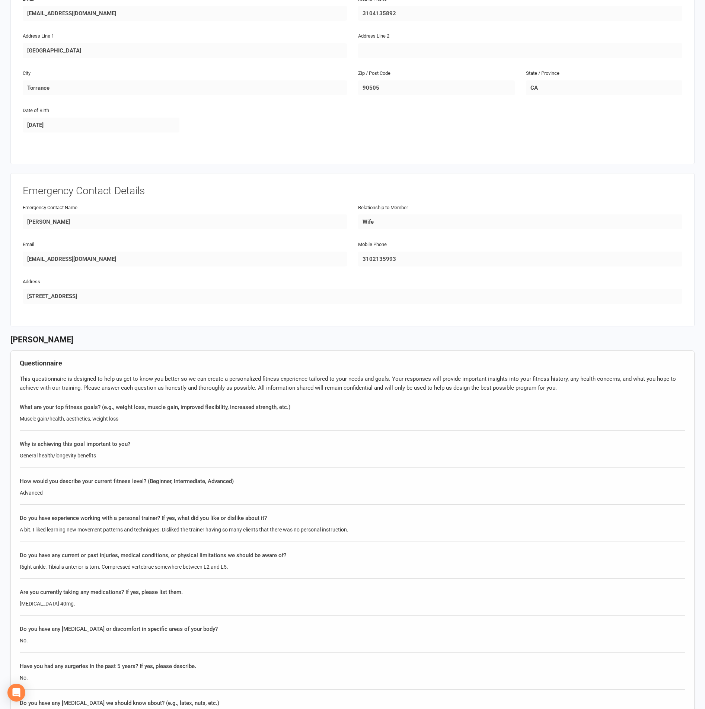
scroll to position [4, 0]
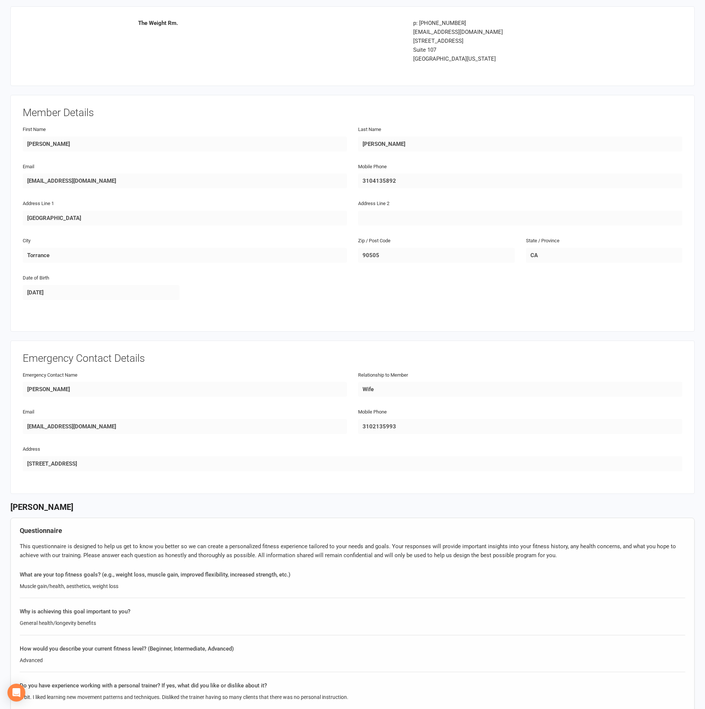
click at [309, 294] on div "Date of Birth [DEMOGRAPHIC_DATA]" at bounding box center [352, 291] width 671 height 37
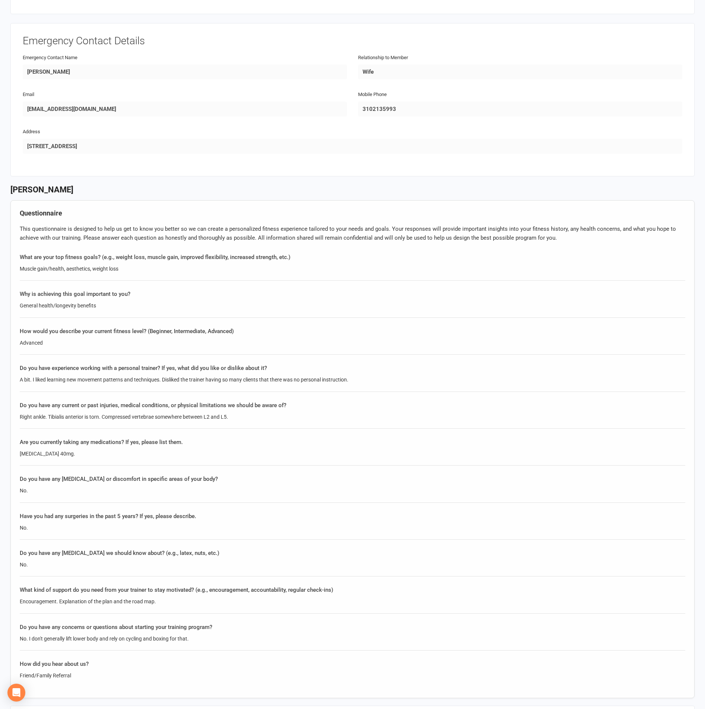
scroll to position [339, 0]
